Goal: Transaction & Acquisition: Purchase product/service

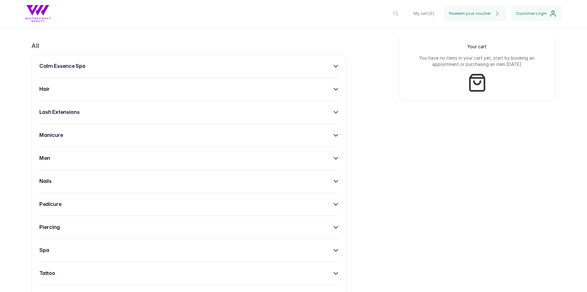
scroll to position [239, 0]
click at [265, 219] on div "calm essence spa hair lash extensions manicure men nails pedicure piercing spa …" at bounding box center [188, 180] width 315 height 253
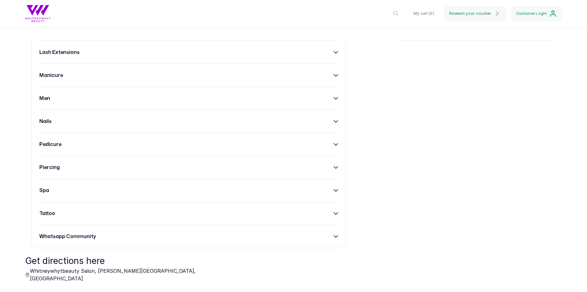
scroll to position [299, 0]
click at [323, 164] on div "piercing" at bounding box center [188, 167] width 299 height 8
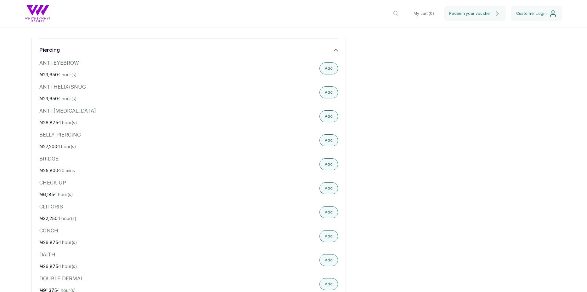
scroll to position [419, 0]
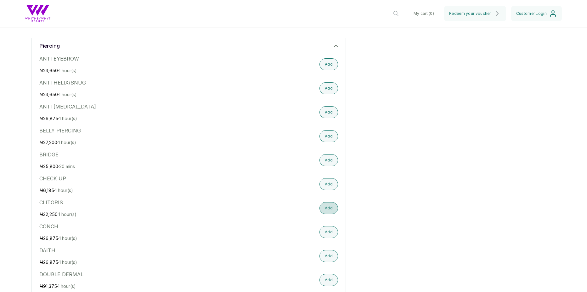
click at [326, 210] on button "Add" at bounding box center [329, 208] width 19 height 12
click at [326, 210] on button "Added" at bounding box center [327, 207] width 23 height 11
click at [327, 231] on button "Add" at bounding box center [329, 232] width 19 height 12
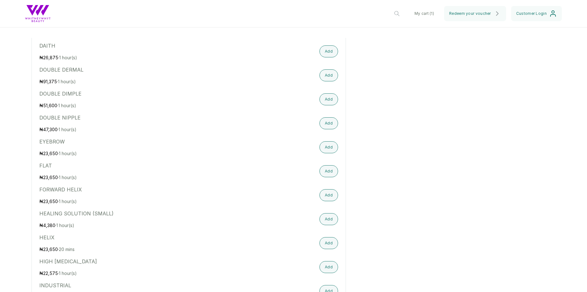
scroll to position [624, 0]
click at [325, 241] on button "Add" at bounding box center [329, 242] width 19 height 12
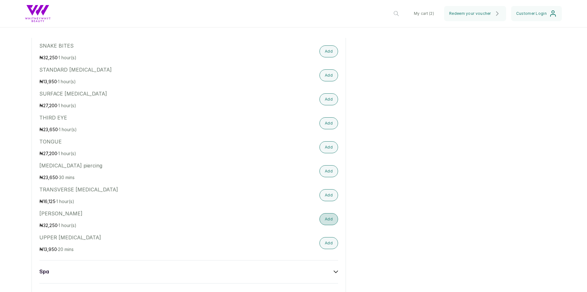
scroll to position [1224, 0]
click at [324, 239] on button "Add" at bounding box center [329, 241] width 19 height 12
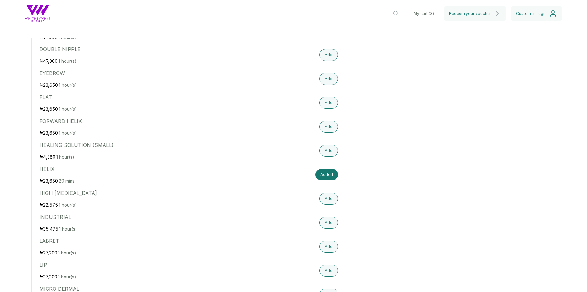
scroll to position [692, 0]
click at [328, 105] on button "Add" at bounding box center [329, 103] width 19 height 12
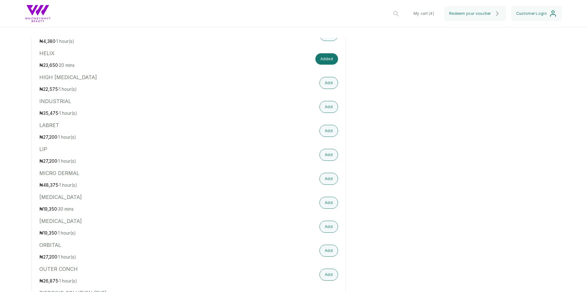
scroll to position [808, 0]
click at [328, 224] on button "Add" at bounding box center [329, 226] width 19 height 12
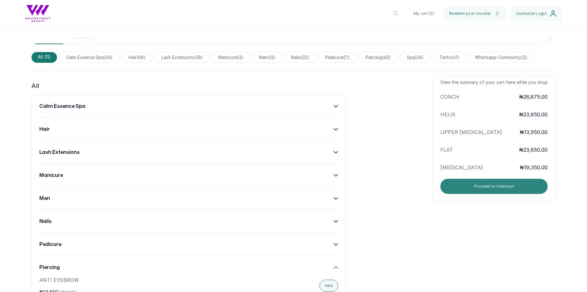
scroll to position [18, 0]
click at [484, 190] on button "Proceed to checkout" at bounding box center [494, 186] width 107 height 15
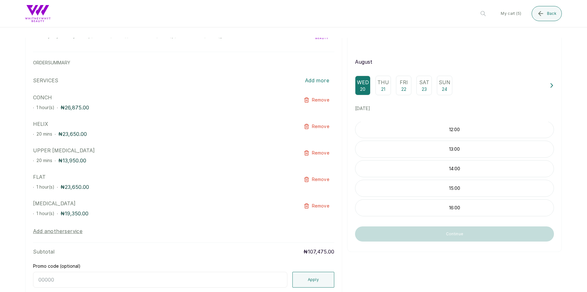
scroll to position [39, 0]
